Goal: Navigation & Orientation: Find specific page/section

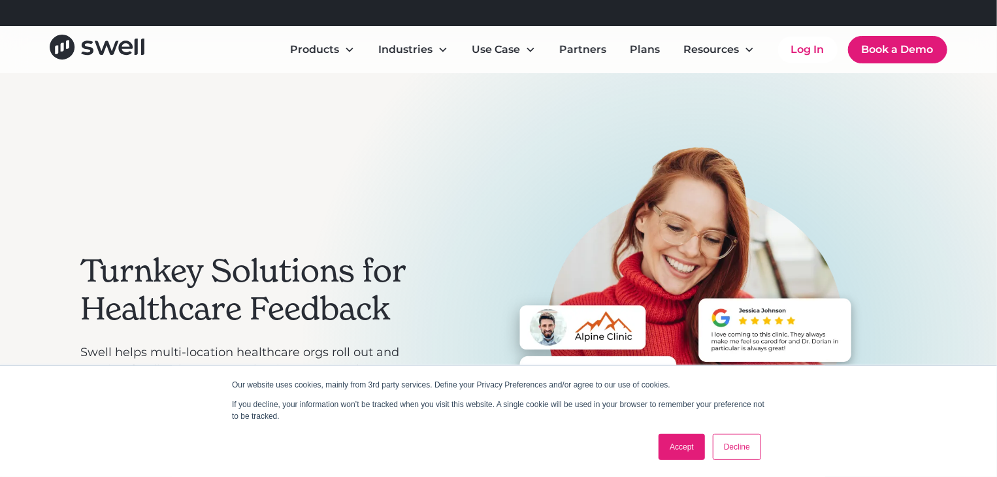
click at [691, 439] on link "Accept" at bounding box center [682, 447] width 46 height 26
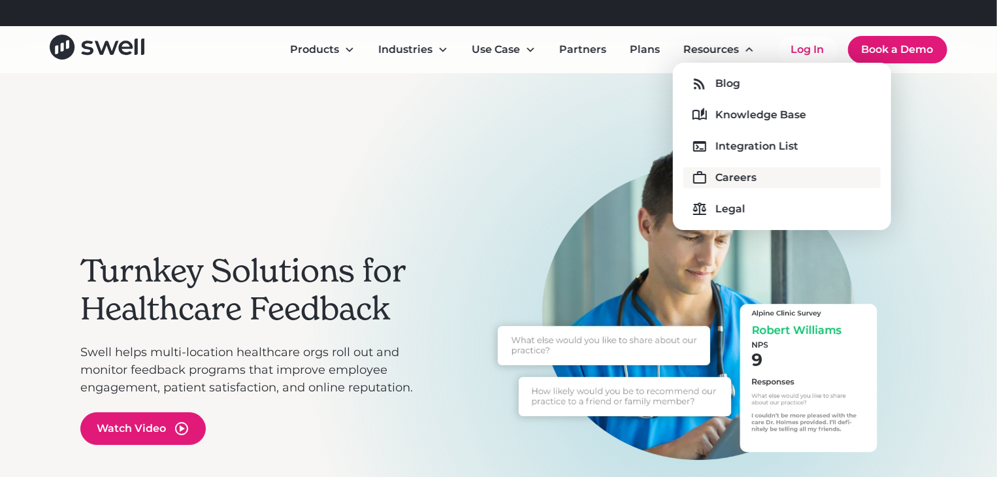
click at [753, 182] on div "Careers" at bounding box center [736, 178] width 41 height 16
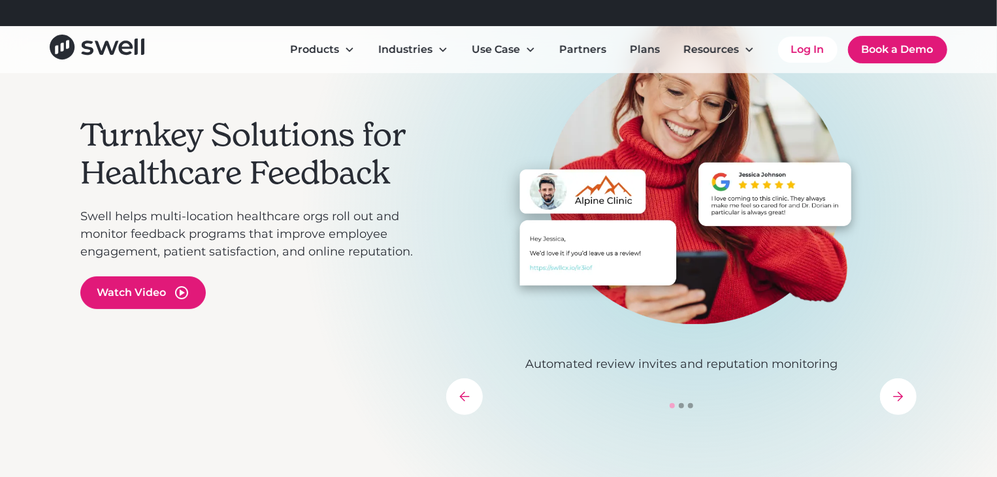
scroll to position [131, 0]
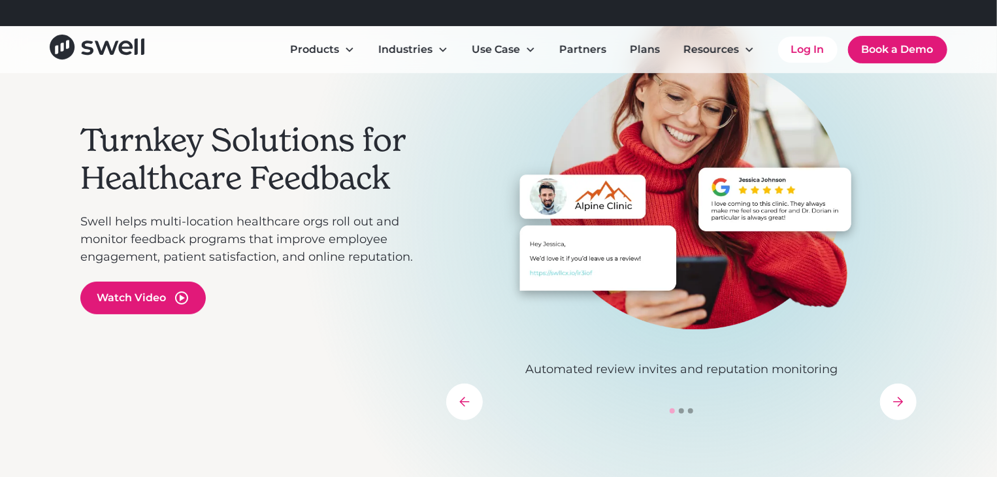
click at [895, 401] on icon "next slide" at bounding box center [899, 402] width 10 height 10
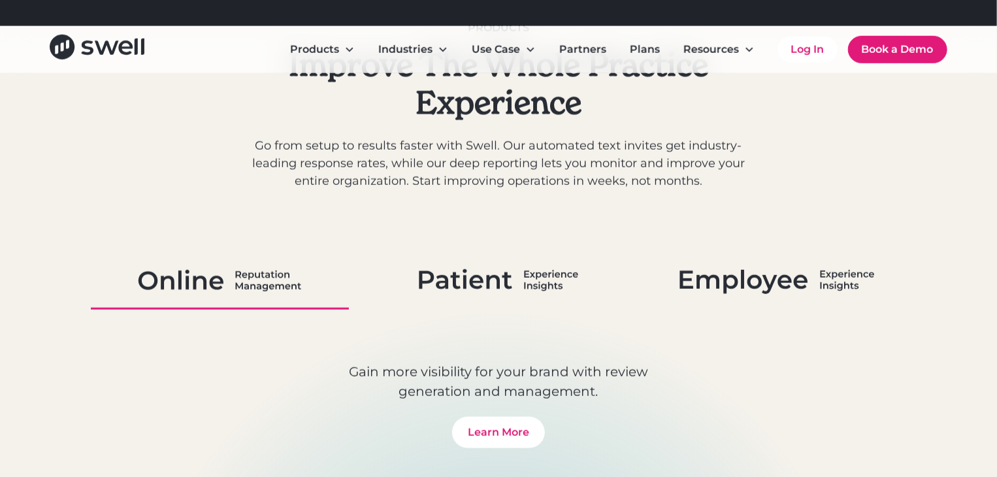
scroll to position [654, 0]
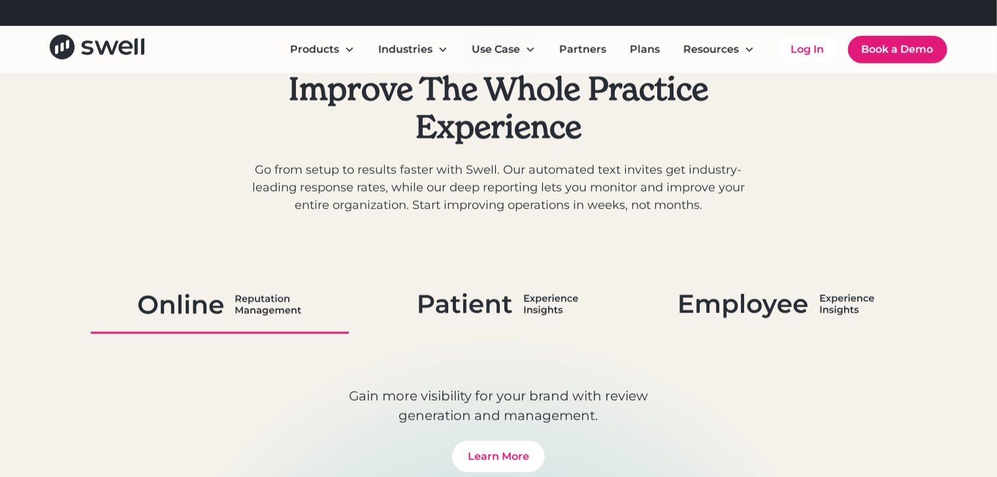
click at [548, 299] on img at bounding box center [499, 305] width 160 height 34
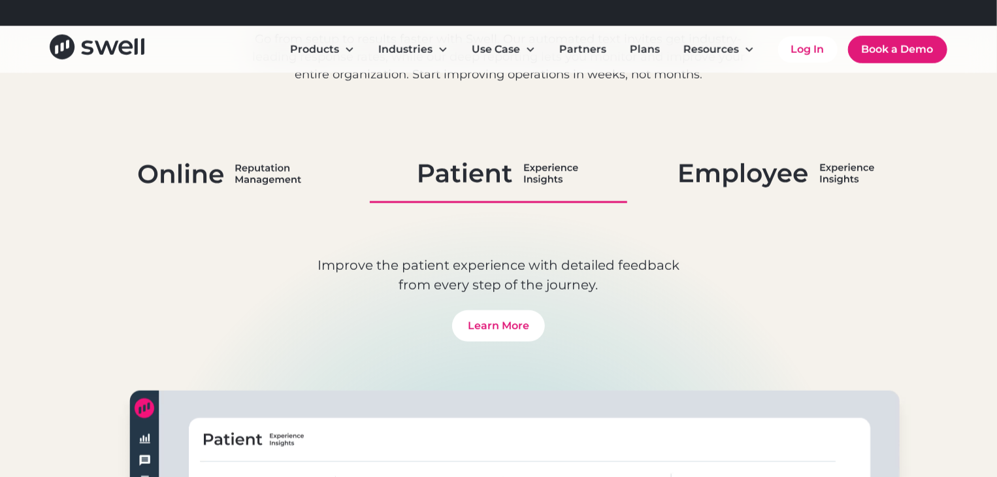
click at [756, 186] on img at bounding box center [777, 174] width 195 height 34
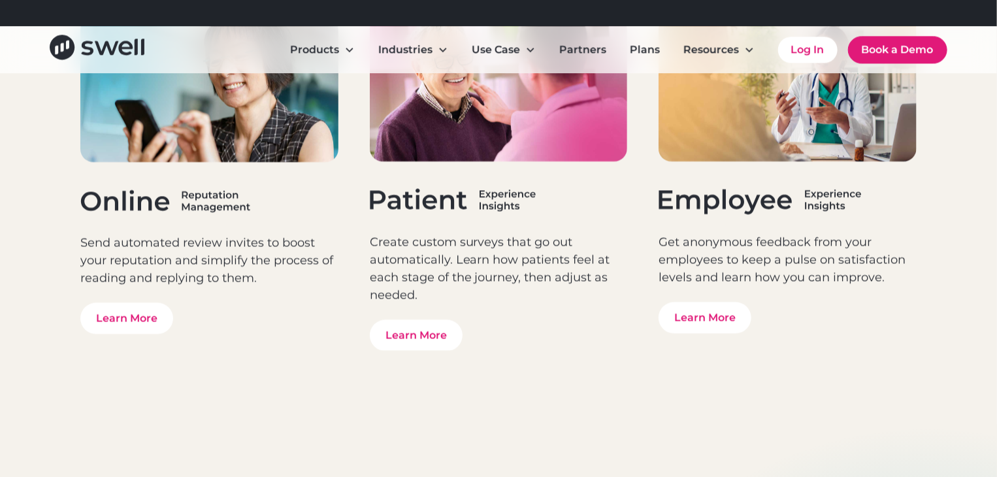
scroll to position [4153, 0]
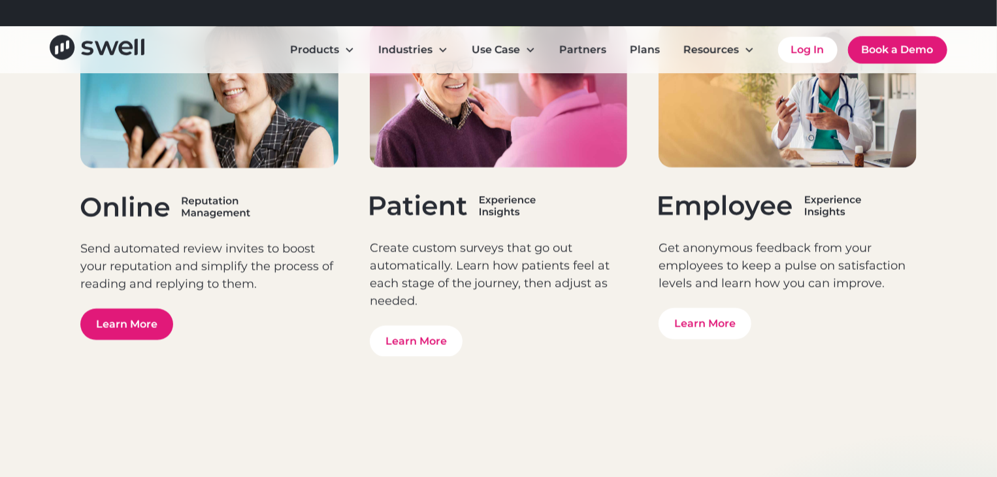
click at [129, 314] on link "Learn More" at bounding box center [126, 324] width 93 height 31
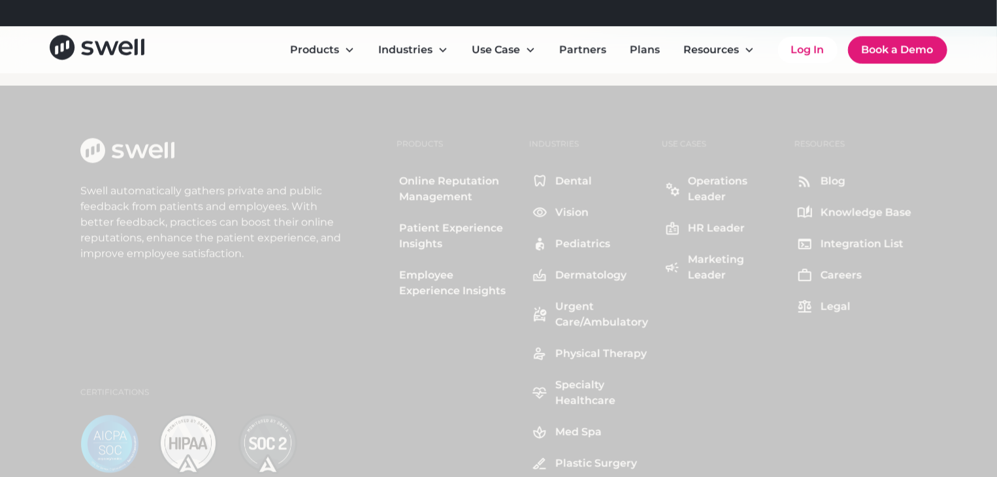
scroll to position [6471, 0]
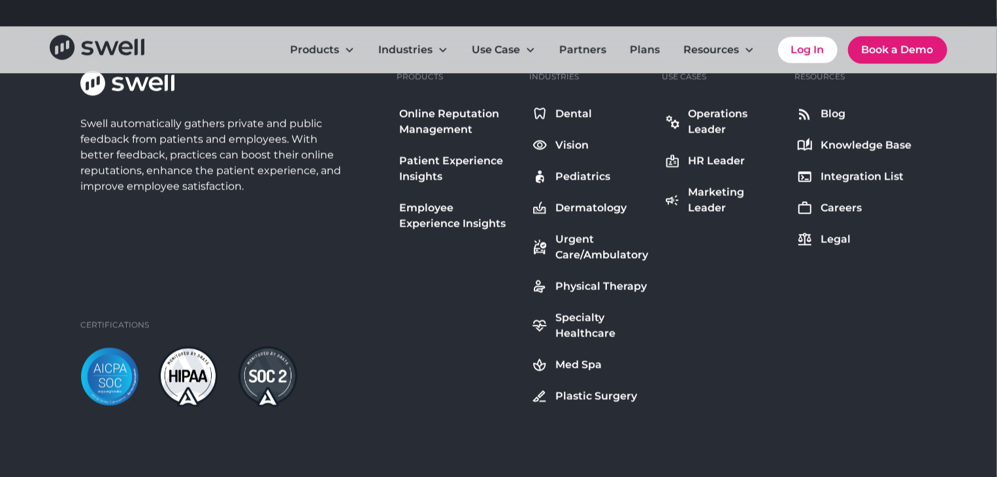
click at [850, 239] on div "Legal" at bounding box center [836, 239] width 30 height 16
